Goal: Ask a question: Seek information or help from site administrators or community

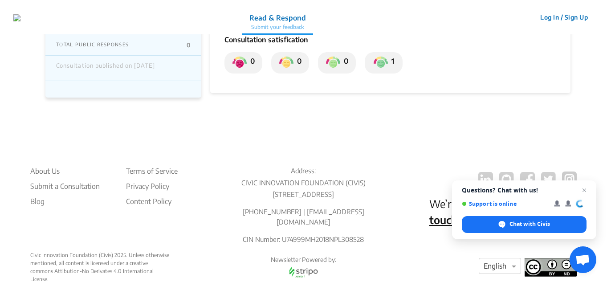
scroll to position [208, 0]
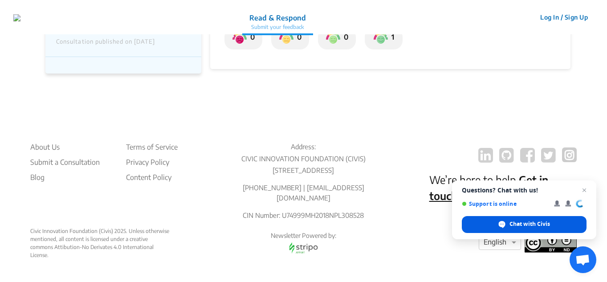
click at [541, 219] on div "Chat with Civis" at bounding box center [524, 224] width 125 height 17
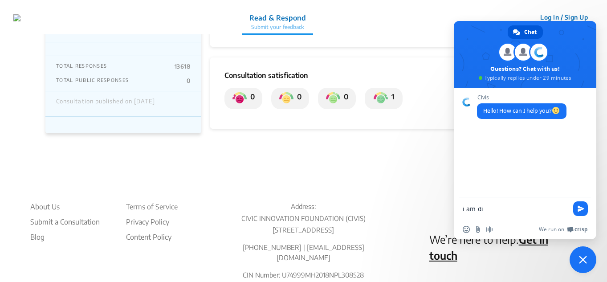
scroll to position [0, 0]
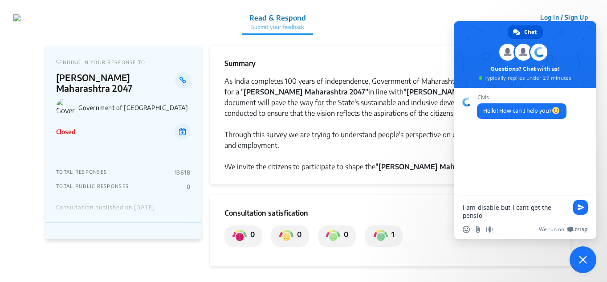
type textarea "i am disable but i cant get the pension"
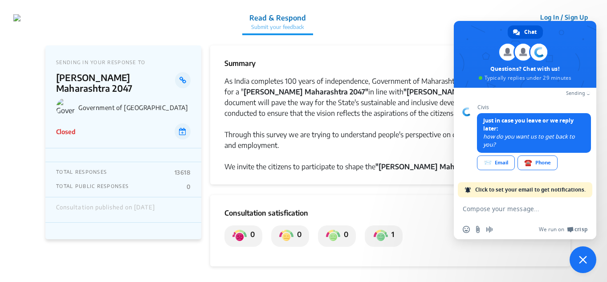
scroll to position [67, 0]
type textarea "8169206723"
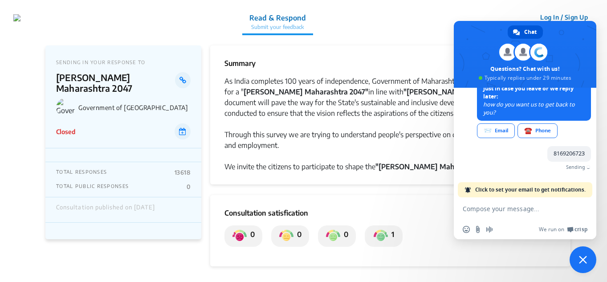
scroll to position [89, 0]
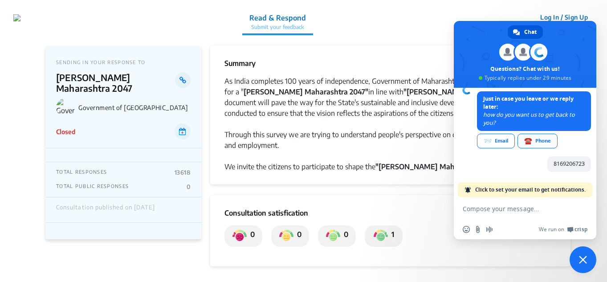
click at [552, 142] on div "☎️ Phone" at bounding box center [538, 141] width 40 height 15
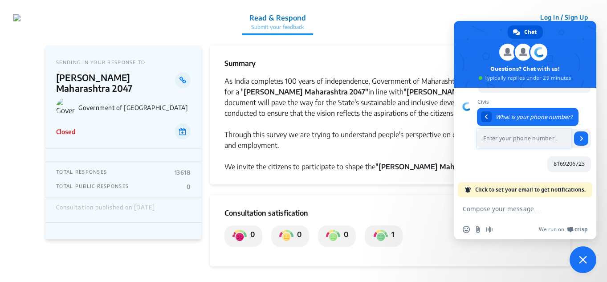
scroll to position [73, 0]
type input "8169206723"
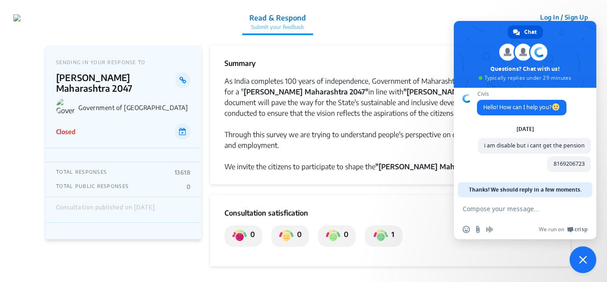
scroll to position [12, 0]
click at [366, 90] on div "As India completes 100 years of independence, Government of Maharashtra is crea…" at bounding box center [391, 97] width 332 height 43
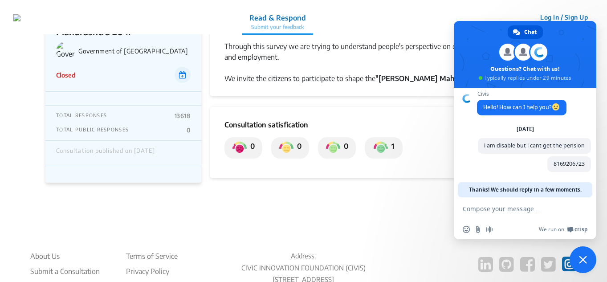
scroll to position [89, 0]
click at [577, 260] on span "Close chat" at bounding box center [583, 259] width 27 height 27
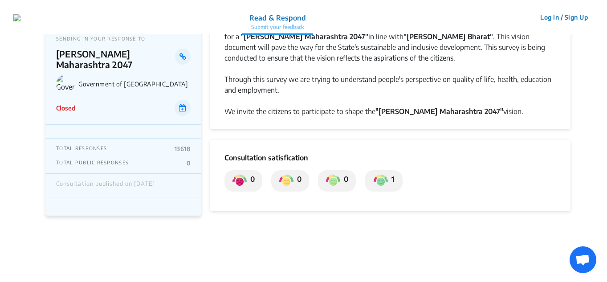
scroll to position [0, 0]
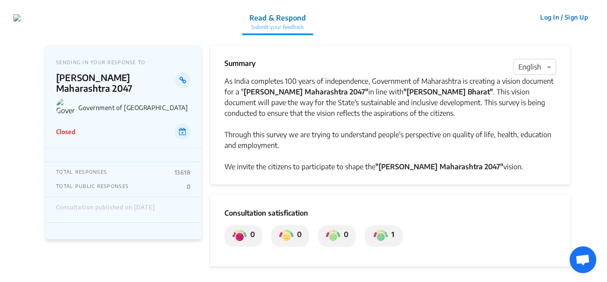
click at [556, 18] on button "Log In / Sign Up" at bounding box center [564, 17] width 59 height 14
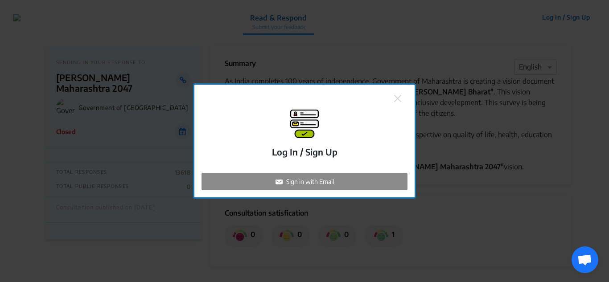
click at [315, 181] on p "Sign in with Email" at bounding box center [310, 181] width 48 height 9
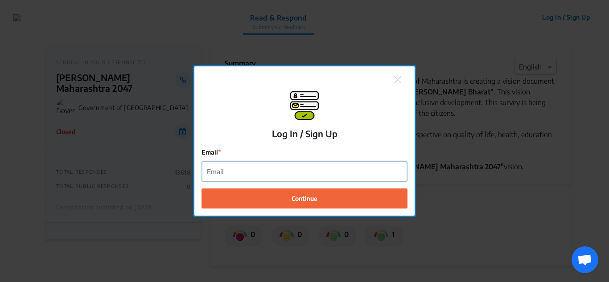
click at [299, 173] on input "Email" at bounding box center [304, 172] width 205 height 20
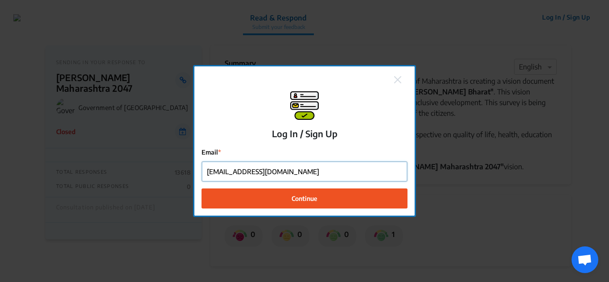
type input "[EMAIL_ADDRESS][DOMAIN_NAME]"
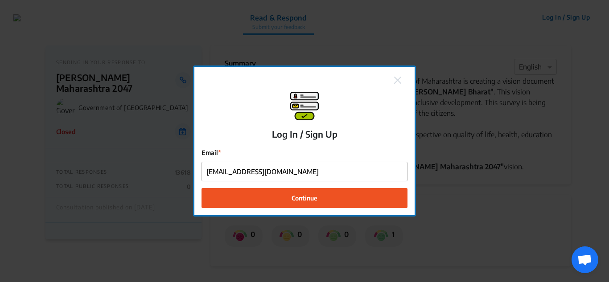
click at [284, 202] on button "Continue" at bounding box center [304, 198] width 206 height 20
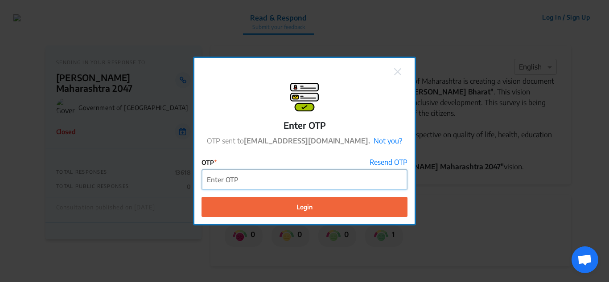
click at [287, 177] on input "OTP" at bounding box center [304, 180] width 205 height 20
type input "865375"
click at [201, 197] on button "Login" at bounding box center [304, 207] width 206 height 20
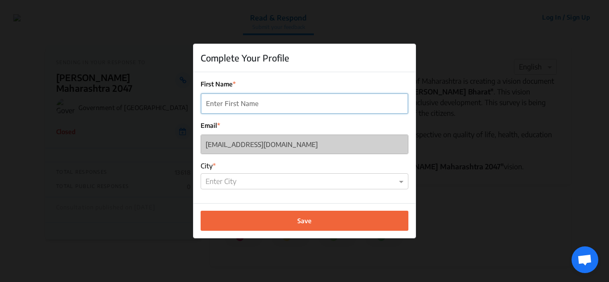
click at [230, 106] on input "First Name" at bounding box center [304, 104] width 207 height 20
type input "Nikhil"
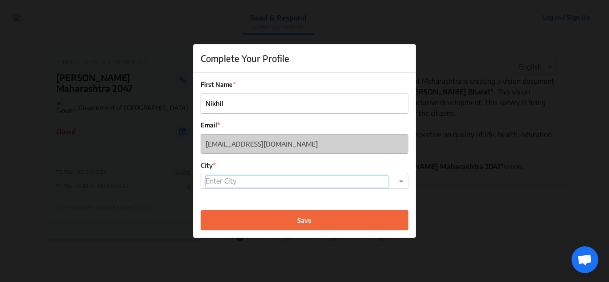
click at [247, 183] on input "text" at bounding box center [296, 182] width 183 height 12
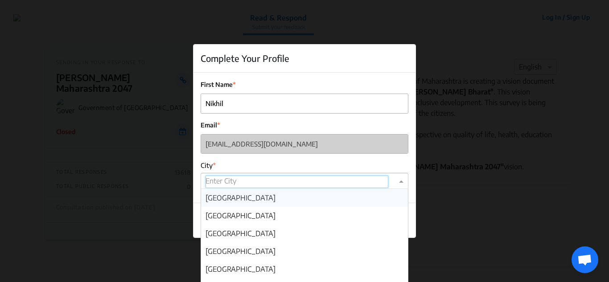
click at [227, 201] on span "[GEOGRAPHIC_DATA]" at bounding box center [240, 197] width 70 height 9
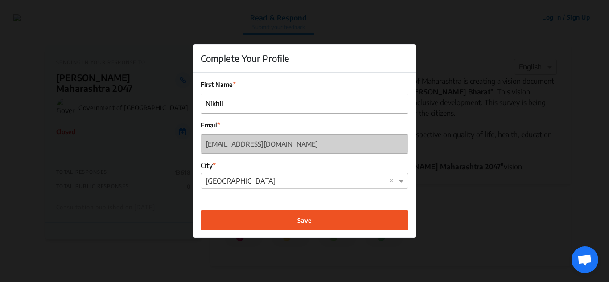
click at [229, 221] on button "Save" at bounding box center [304, 220] width 208 height 20
